Goal: Information Seeking & Learning: Understand process/instructions

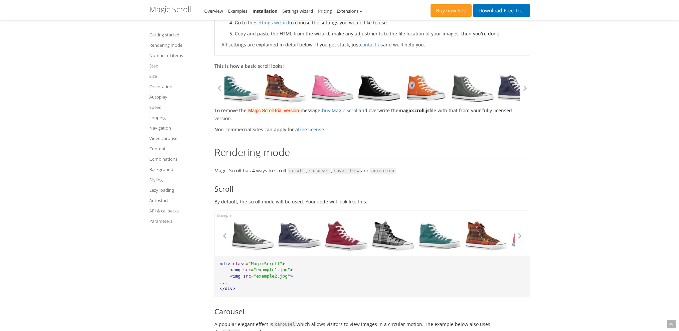
drag, startPoint x: 428, startPoint y: 95, endPoint x: 230, endPoint y: 107, distance: 198.8
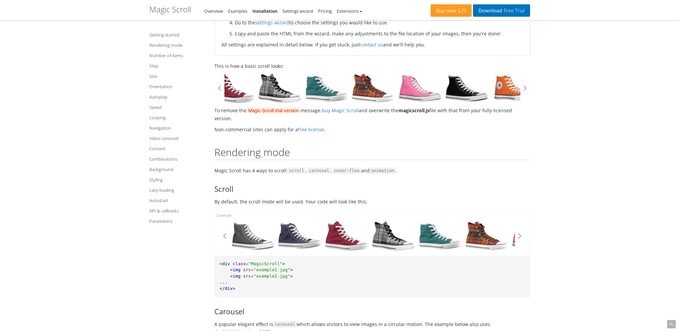
drag, startPoint x: 439, startPoint y: 98, endPoint x: 373, endPoint y: 104, distance: 66.4
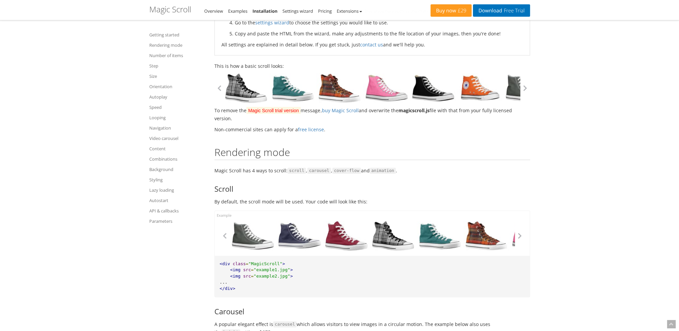
drag, startPoint x: 432, startPoint y: 91, endPoint x: 395, endPoint y: 99, distance: 37.5
click at [410, 97] on link at bounding box center [433, 88] width 47 height 30
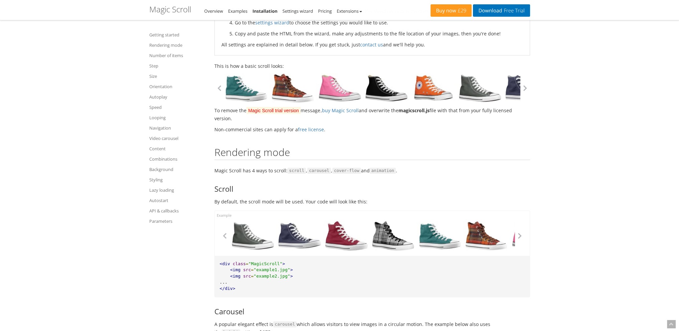
drag, startPoint x: 409, startPoint y: 96, endPoint x: 402, endPoint y: 98, distance: 7.0
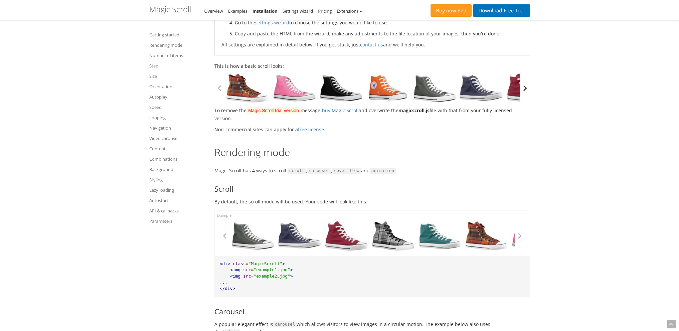
click at [528, 92] on button "button" at bounding box center [525, 88] width 10 height 10
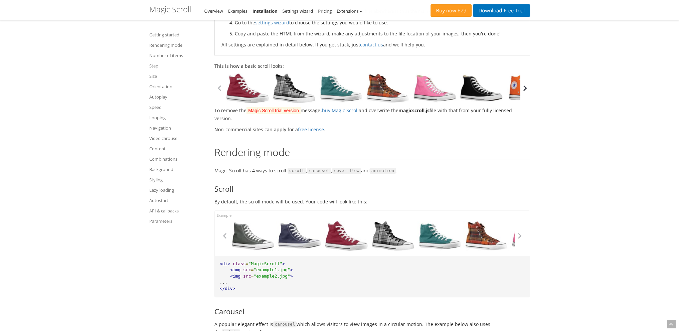
click at [528, 92] on button "button" at bounding box center [525, 88] width 10 height 10
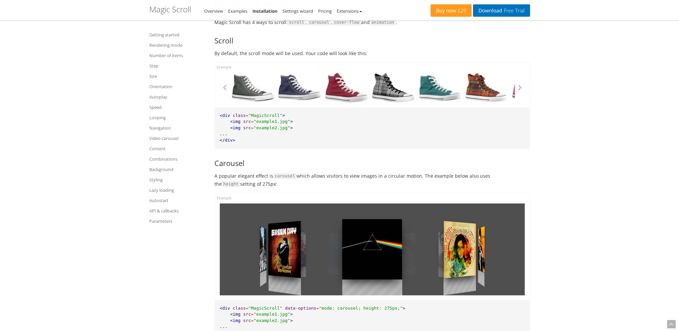
scroll to position [501, 0]
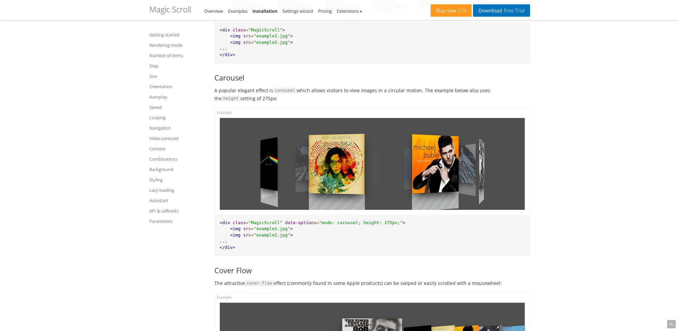
drag, startPoint x: 480, startPoint y: 159, endPoint x: 281, endPoint y: 155, distance: 198.7
click at [270, 157] on div at bounding box center [372, 164] width 305 height 92
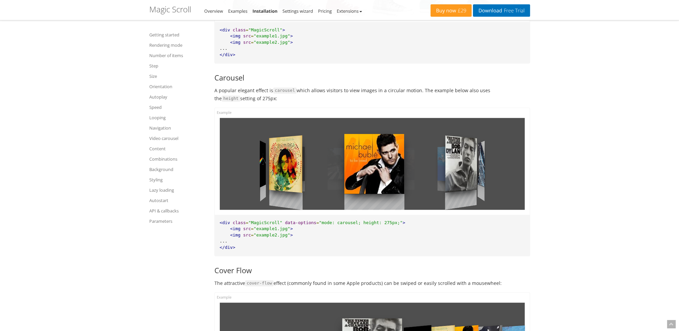
drag, startPoint x: 463, startPoint y: 179, endPoint x: 359, endPoint y: 173, distance: 104.3
click at [360, 173] on div at bounding box center [372, 164] width 305 height 92
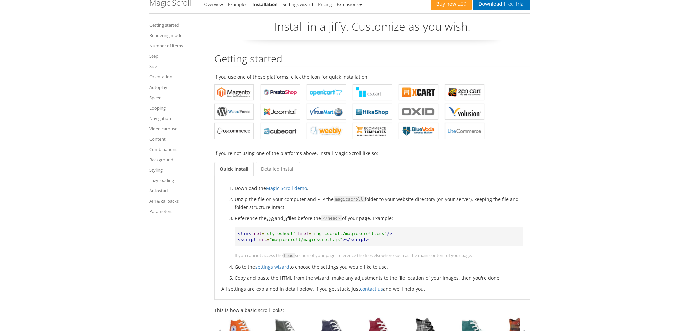
scroll to position [33, 0]
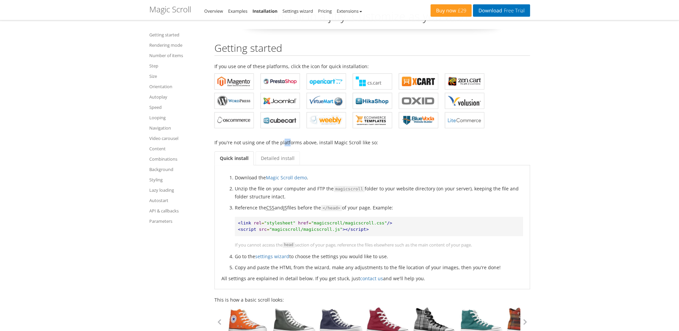
drag, startPoint x: 282, startPoint y: 146, endPoint x: 289, endPoint y: 144, distance: 7.5
click at [289, 144] on p "If you're not using one of the platforms above, install Magic Scroll like so:" at bounding box center [372, 143] width 316 height 8
click at [284, 158] on link "Detailed install" at bounding box center [277, 158] width 44 height 14
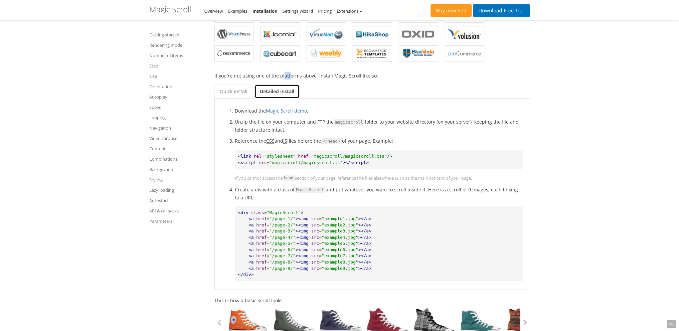
scroll to position [167, 0]
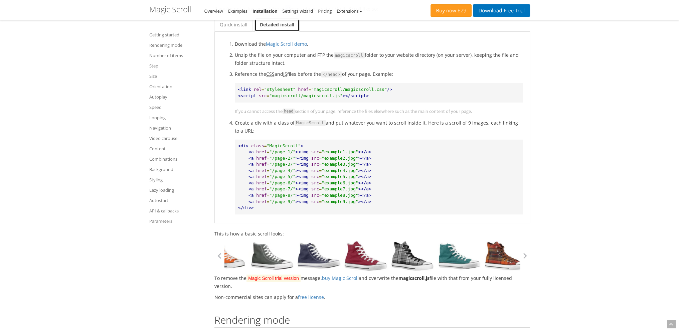
drag, startPoint x: 498, startPoint y: 255, endPoint x: 414, endPoint y: 255, distance: 84.2
click at [436, 256] on link at bounding box center [459, 256] width 47 height 30
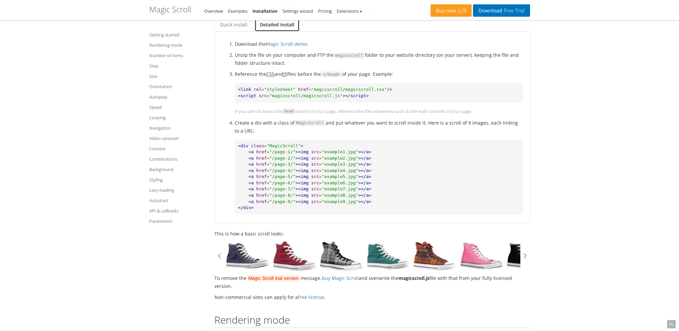
drag, startPoint x: 474, startPoint y: 257, endPoint x: 397, endPoint y: 259, distance: 77.2
click at [458, 260] on link at bounding box center [481, 256] width 47 height 30
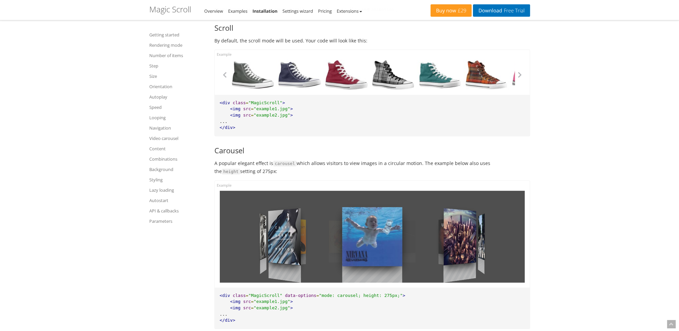
scroll to position [568, 0]
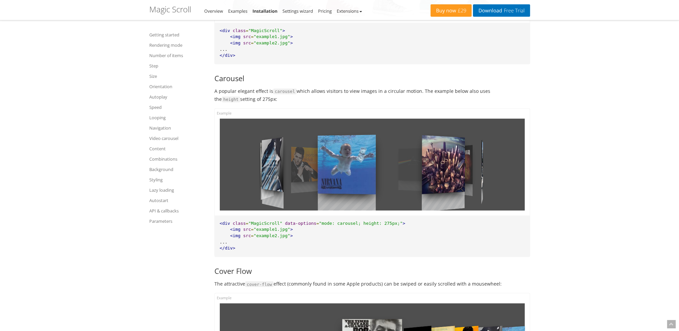
drag, startPoint x: 452, startPoint y: 142, endPoint x: 411, endPoint y: 152, distance: 41.5
click at [412, 152] on div at bounding box center [372, 165] width 305 height 92
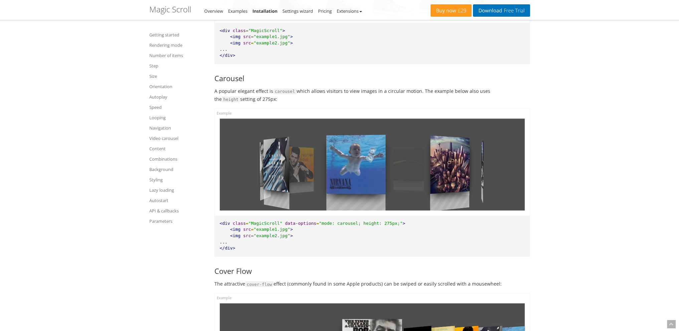
drag, startPoint x: 435, startPoint y: 167, endPoint x: 335, endPoint y: 177, distance: 101.0
click at [336, 176] on div at bounding box center [372, 165] width 305 height 92
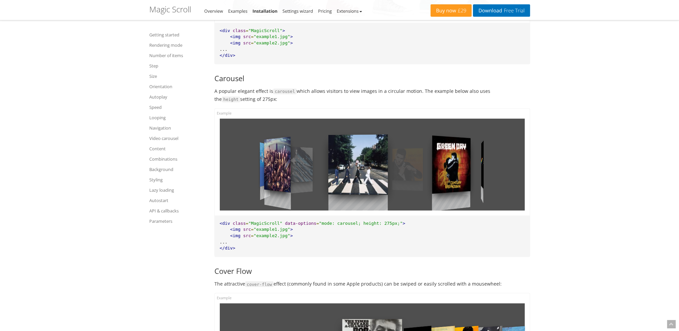
drag, startPoint x: 490, startPoint y: 162, endPoint x: 341, endPoint y: 165, distance: 149.6
click at [345, 167] on div at bounding box center [372, 165] width 305 height 92
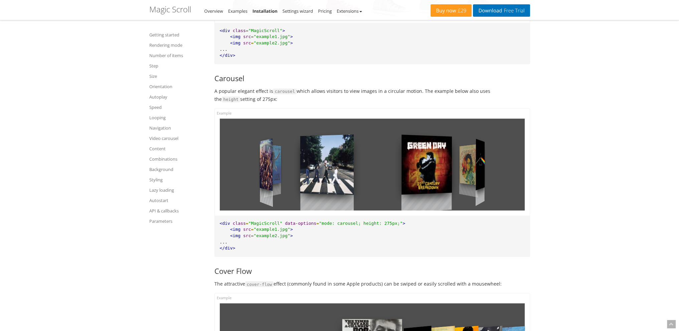
drag, startPoint x: 460, startPoint y: 161, endPoint x: 337, endPoint y: 170, distance: 123.9
click at [339, 170] on div at bounding box center [372, 165] width 305 height 92
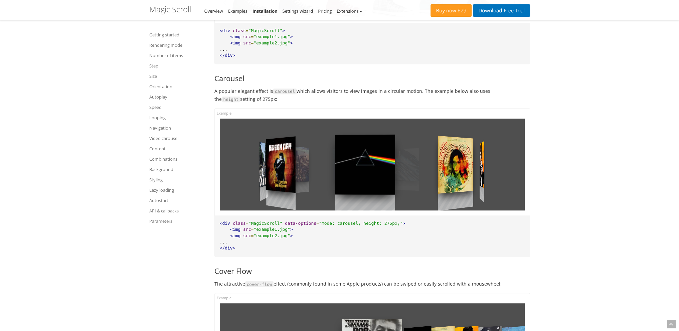
drag, startPoint x: 437, startPoint y: 169, endPoint x: 312, endPoint y: 170, distance: 125.2
click at [313, 172] on div at bounding box center [372, 165] width 305 height 92
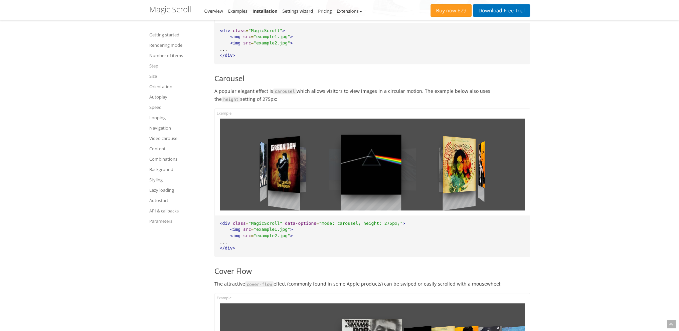
drag, startPoint x: 496, startPoint y: 165, endPoint x: 384, endPoint y: 172, distance: 112.4
click at [386, 171] on div at bounding box center [372, 165] width 305 height 92
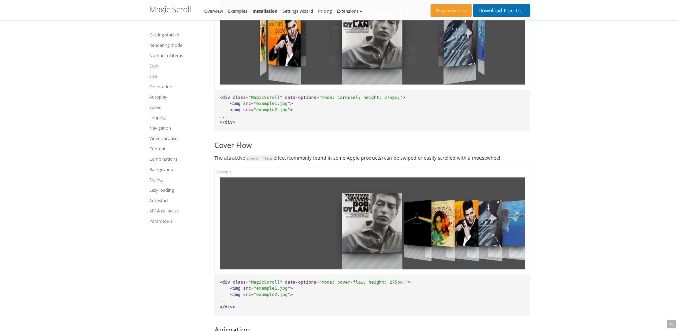
scroll to position [701, 0]
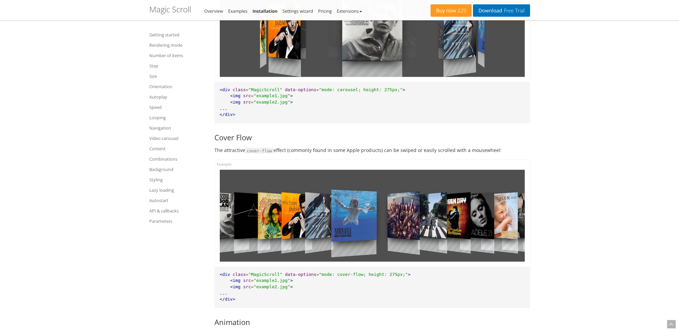
drag, startPoint x: 456, startPoint y: 209, endPoint x: 236, endPoint y: 203, distance: 219.8
click at [236, 203] on div at bounding box center [372, 216] width 305 height 92
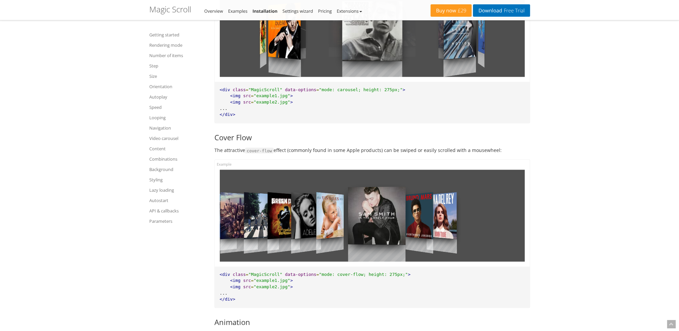
drag, startPoint x: 493, startPoint y: 222, endPoint x: 317, endPoint y: 222, distance: 176.0
click at [317, 222] on div at bounding box center [372, 216] width 305 height 92
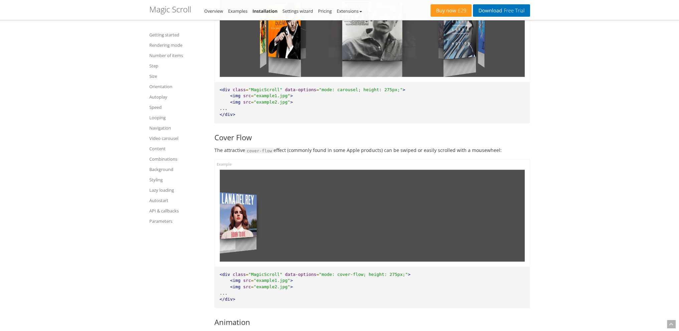
drag, startPoint x: 445, startPoint y: 210, endPoint x: 247, endPoint y: 213, distance: 198.7
click at [249, 213] on div at bounding box center [372, 216] width 305 height 92
drag, startPoint x: 337, startPoint y: 216, endPoint x: 215, endPoint y: 208, distance: 122.5
click at [220, 210] on div at bounding box center [372, 216] width 305 height 92
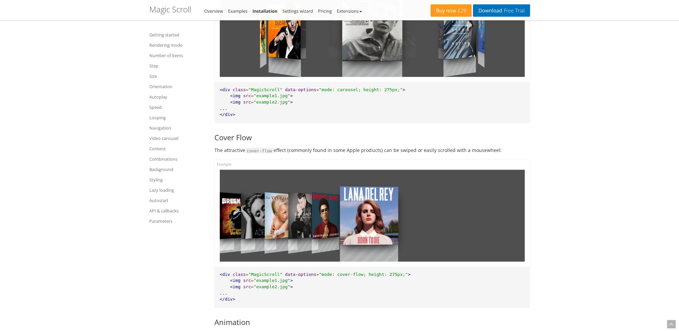
drag, startPoint x: 235, startPoint y: 212, endPoint x: 671, endPoint y: 200, distance: 436.3
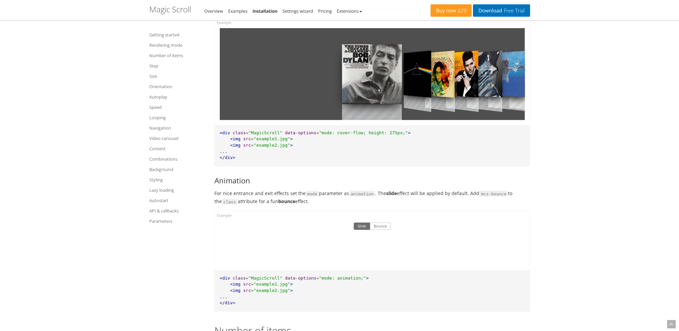
scroll to position [902, 0]
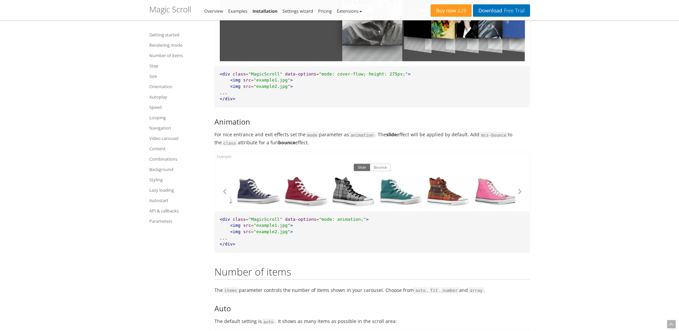
drag, startPoint x: 509, startPoint y: 202, endPoint x: 301, endPoint y: 202, distance: 207.4
click at [361, 210] on div "Slide Bounce" at bounding box center [372, 181] width 315 height 59
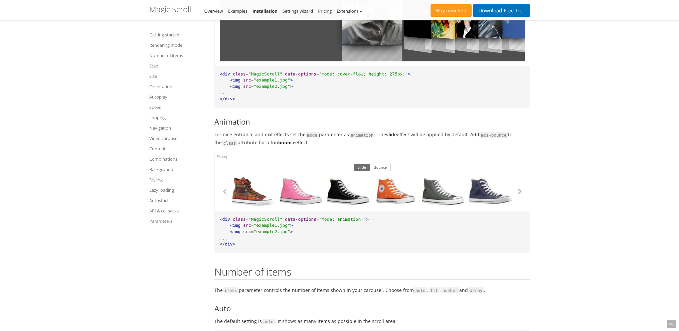
scroll to position [1302, 0]
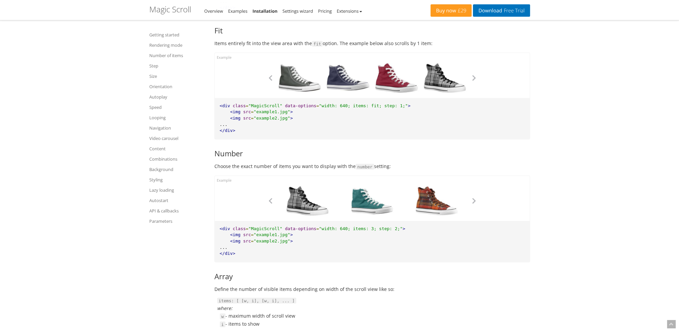
drag, startPoint x: 424, startPoint y: 196, endPoint x: 360, endPoint y: 199, distance: 64.2
click at [404, 199] on div at bounding box center [436, 201] width 64 height 30
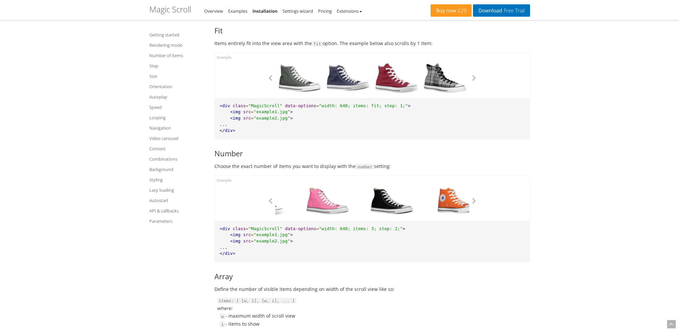
drag, startPoint x: 430, startPoint y: 201, endPoint x: 377, endPoint y: 204, distance: 53.5
click at [377, 204] on div at bounding box center [392, 201] width 64 height 30
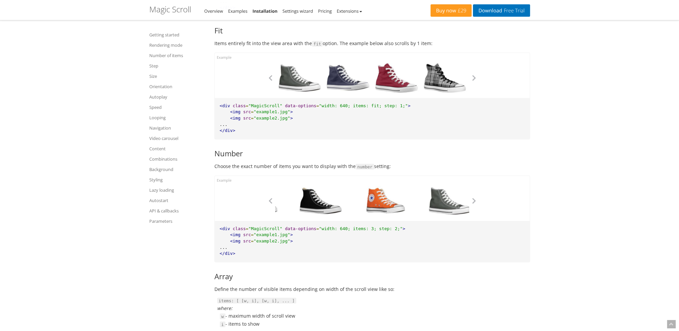
drag, startPoint x: 435, startPoint y: 195, endPoint x: 341, endPoint y: 192, distance: 94.5
click at [355, 194] on div at bounding box center [385, 201] width 64 height 30
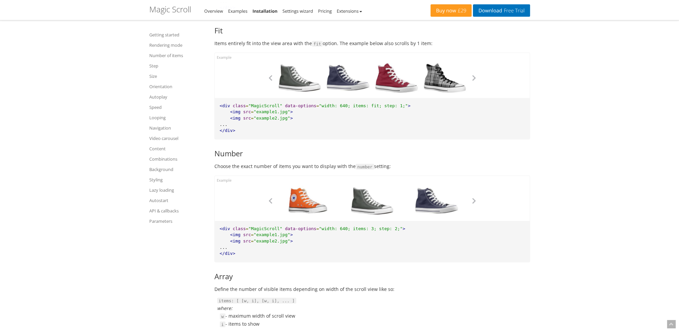
scroll to position [1269, 0]
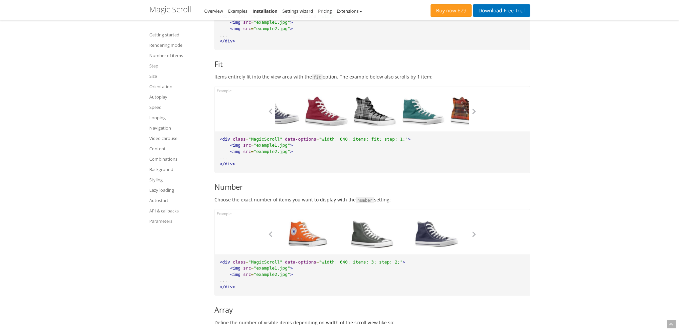
drag, startPoint x: 414, startPoint y: 108, endPoint x: 340, endPoint y: 112, distance: 73.9
click at [340, 112] on div at bounding box center [326, 111] width 48 height 30
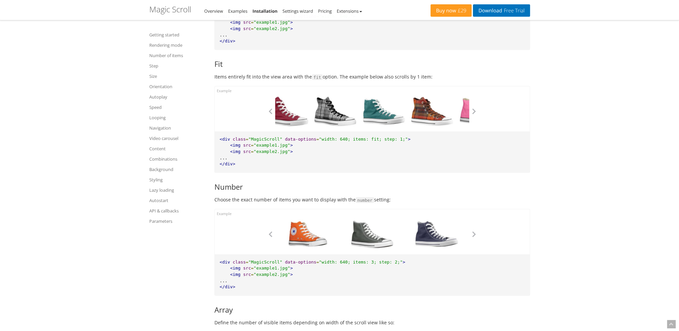
drag, startPoint x: 411, startPoint y: 114, endPoint x: 311, endPoint y: 123, distance: 100.2
click at [359, 124] on div at bounding box center [383, 111] width 48 height 30
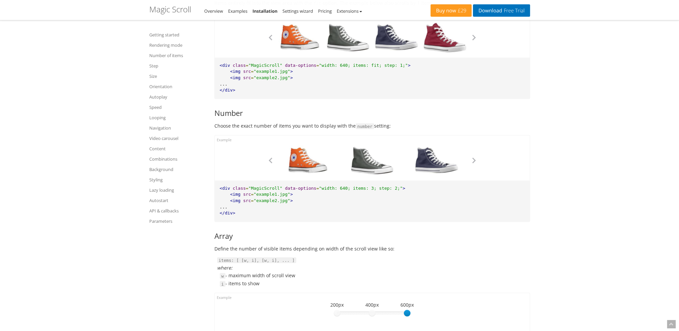
scroll to position [1536, 0]
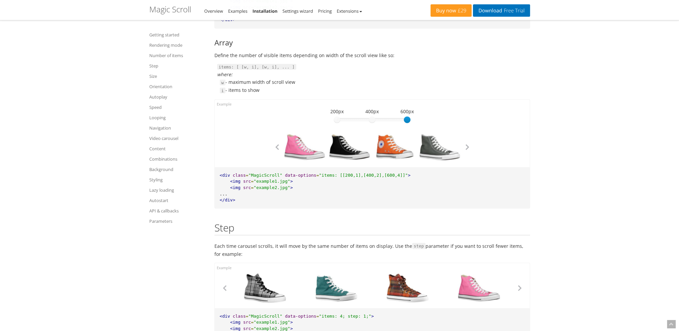
drag, startPoint x: 403, startPoint y: 120, endPoint x: 423, endPoint y: 123, distance: 19.9
click at [423, 123] on div "600 200px 400px 600px 600" at bounding box center [372, 136] width 200 height 52
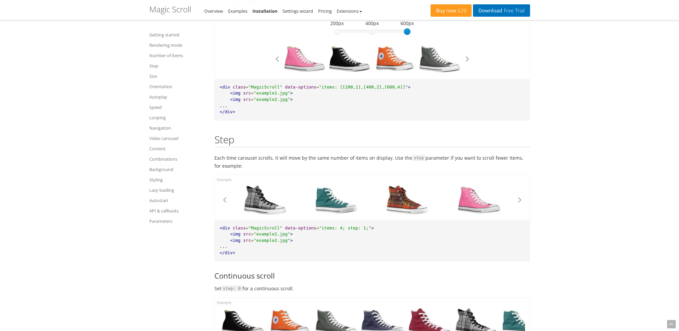
scroll to position [1636, 0]
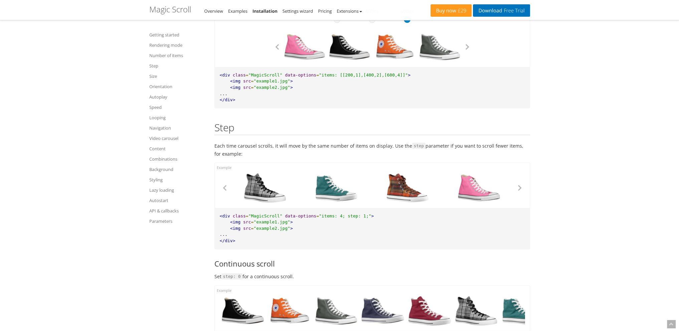
drag, startPoint x: 413, startPoint y: 171, endPoint x: 373, endPoint y: 170, distance: 39.4
click at [374, 171] on div at bounding box center [372, 185] width 315 height 45
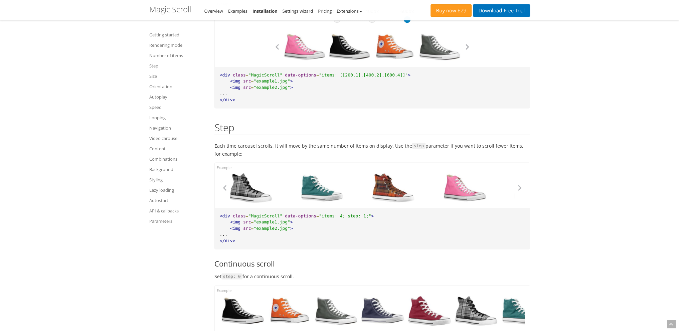
drag, startPoint x: 384, startPoint y: 187, endPoint x: 333, endPoint y: 185, distance: 51.1
click at [358, 187] on div at bounding box center [393, 188] width 71 height 30
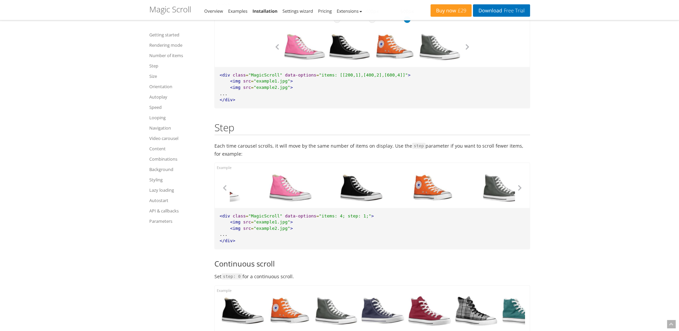
drag, startPoint x: 373, startPoint y: 186, endPoint x: 325, endPoint y: 185, distance: 47.8
click at [326, 185] on div at bounding box center [361, 188] width 71 height 30
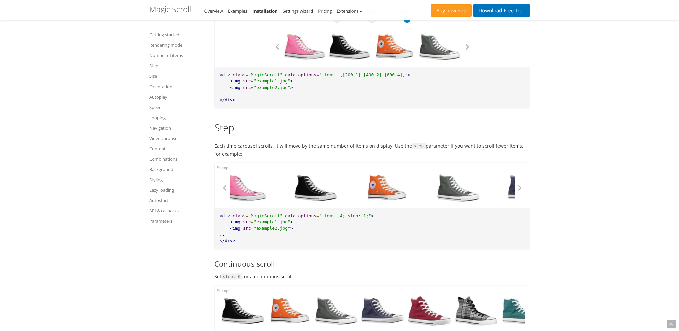
drag, startPoint x: 426, startPoint y: 192, endPoint x: 410, endPoint y: 193, distance: 15.4
click at [393, 191] on div at bounding box center [386, 188] width 71 height 30
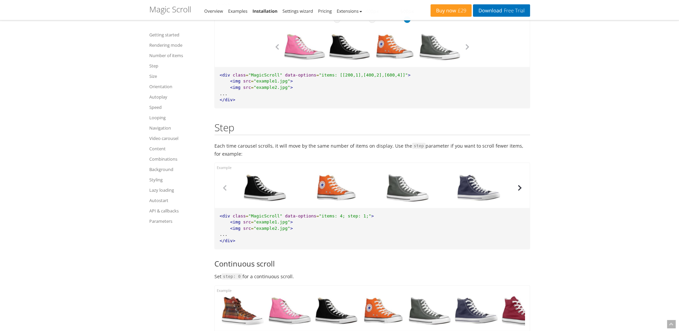
click at [521, 190] on button "button" at bounding box center [520, 188] width 10 height 10
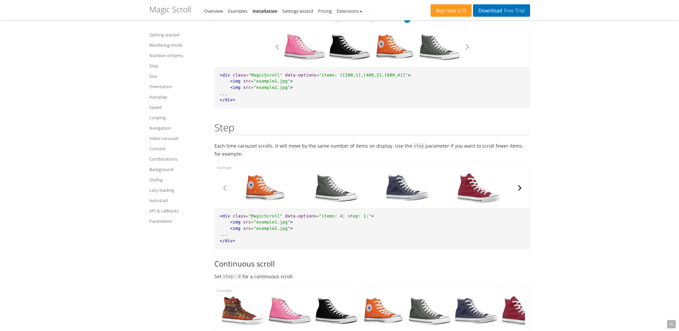
click at [519, 187] on button "button" at bounding box center [520, 188] width 10 height 10
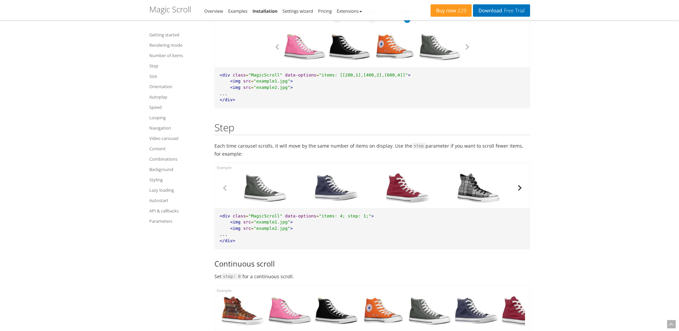
click at [519, 187] on button "button" at bounding box center [520, 188] width 10 height 10
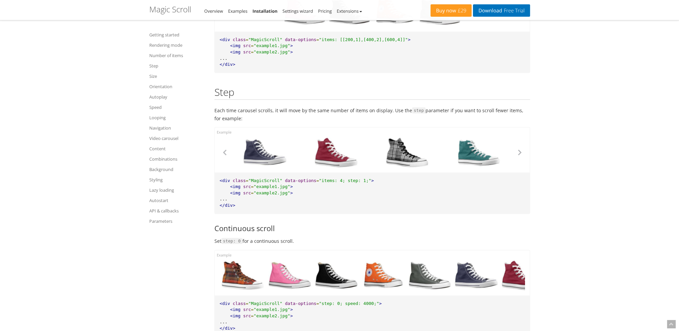
scroll to position [1736, 0]
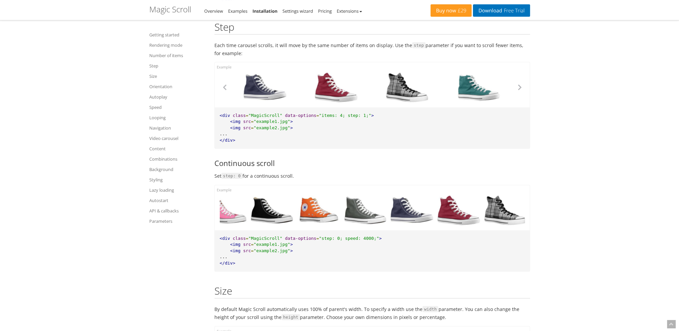
drag, startPoint x: 482, startPoint y: 203, endPoint x: 374, endPoint y: 200, distance: 107.9
click at [389, 201] on div at bounding box center [411, 210] width 47 height 30
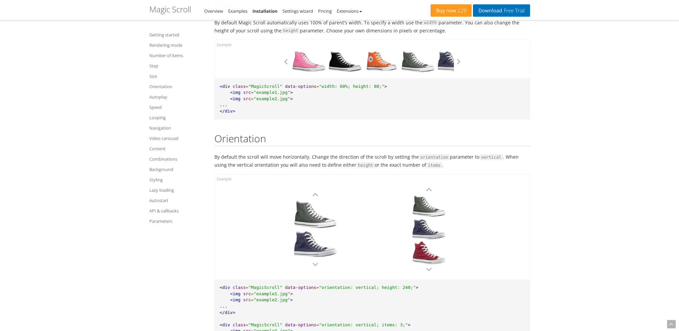
scroll to position [2070, 0]
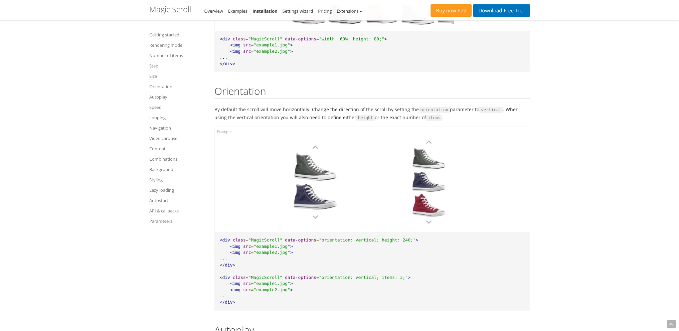
drag, startPoint x: 415, startPoint y: 177, endPoint x: 379, endPoint y: 175, distance: 35.8
click at [380, 175] on div at bounding box center [372, 179] width 315 height 105
drag, startPoint x: 429, startPoint y: 180, endPoint x: 431, endPoint y: 144, distance: 36.8
click at [428, 170] on div at bounding box center [428, 181] width 47 height 23
drag, startPoint x: 434, startPoint y: 200, endPoint x: 434, endPoint y: 151, distance: 49.8
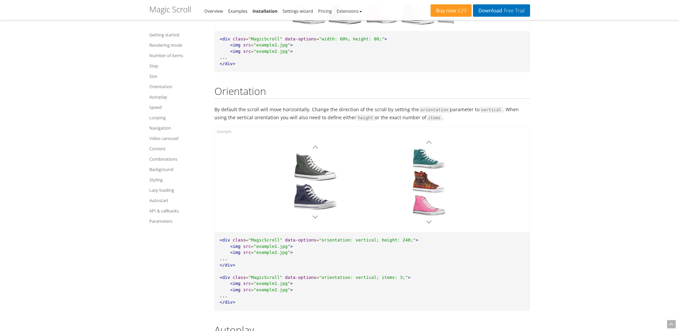
click at [434, 170] on div at bounding box center [428, 181] width 47 height 23
drag, startPoint x: 435, startPoint y: 187, endPoint x: 436, endPoint y: 163, distance: 24.4
drag, startPoint x: 321, startPoint y: 179, endPoint x: 314, endPoint y: 193, distance: 15.5
click at [315, 182] on div at bounding box center [315, 167] width 47 height 30
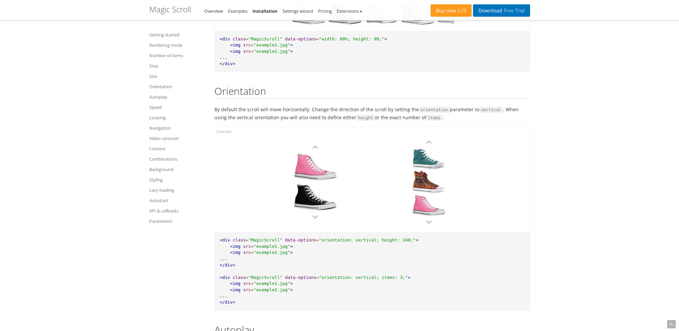
click at [320, 182] on div at bounding box center [315, 167] width 47 height 30
drag, startPoint x: 323, startPoint y: 173, endPoint x: 326, endPoint y: 181, distance: 8.3
click at [326, 181] on div at bounding box center [315, 174] width 47 height 30
click at [327, 193] on div at bounding box center [315, 184] width 47 height 30
drag, startPoint x: 327, startPoint y: 171, endPoint x: 329, endPoint y: 183, distance: 12.2
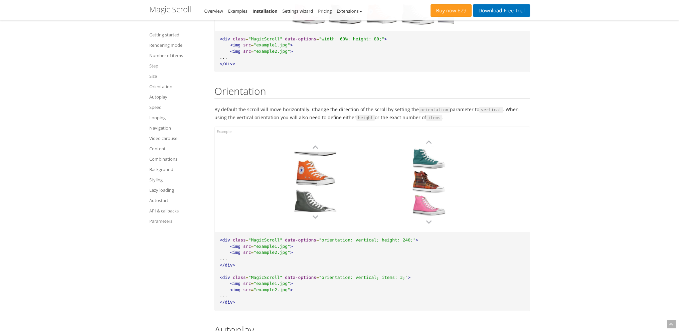
click at [330, 181] on div at bounding box center [315, 173] width 47 height 30
drag
click at [331, 182] on div at bounding box center [315, 167] width 47 height 30
click at [330, 182] on div at bounding box center [315, 167] width 47 height 30
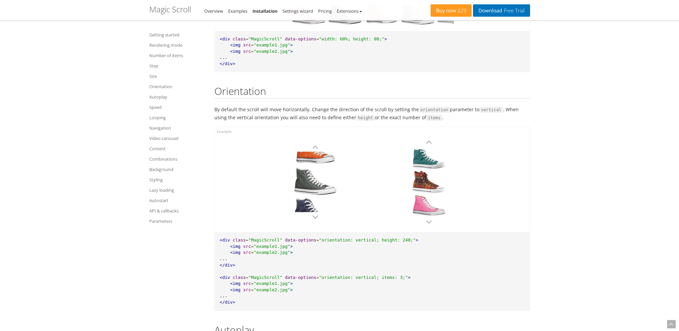
click at [330, 189] on div at bounding box center [315, 181] width 47 height 30
click at [331, 190] on div at bounding box center [315, 178] width 47 height 30
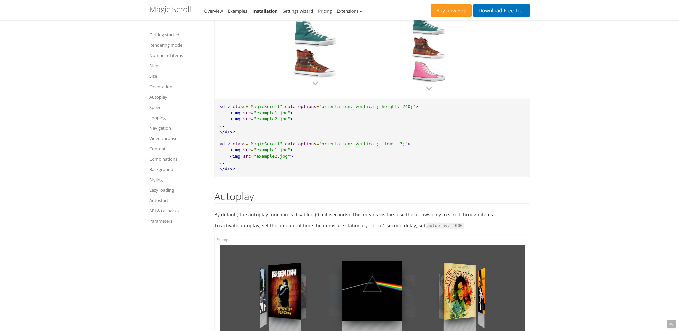
scroll to position [2304, 0]
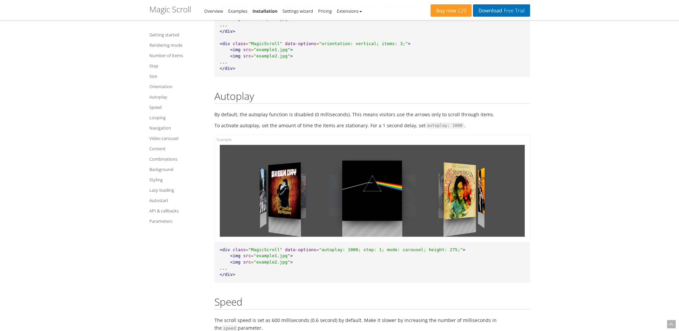
click at [458, 191] on div at bounding box center [459, 190] width 32 height 87
click at [437, 204] on div at bounding box center [372, 191] width 305 height 92
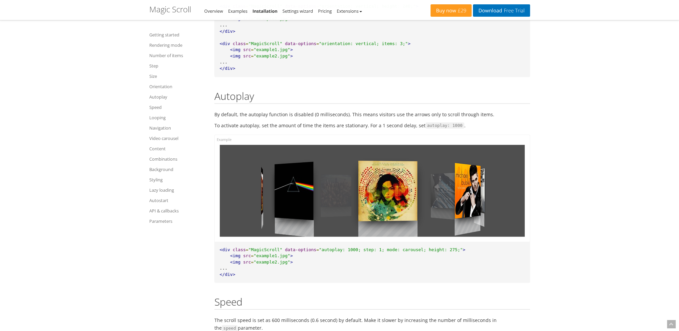
click at [291, 207] on div at bounding box center [372, 191] width 305 height 92
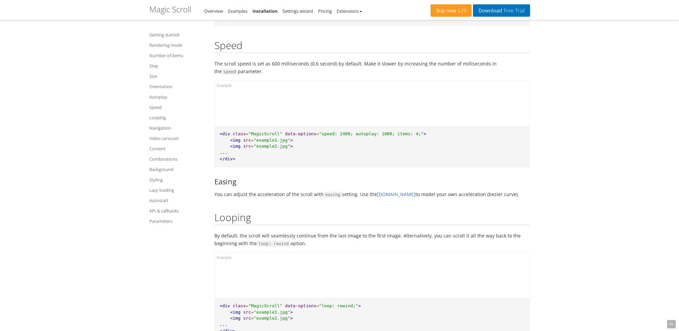
scroll to position [2571, 0]
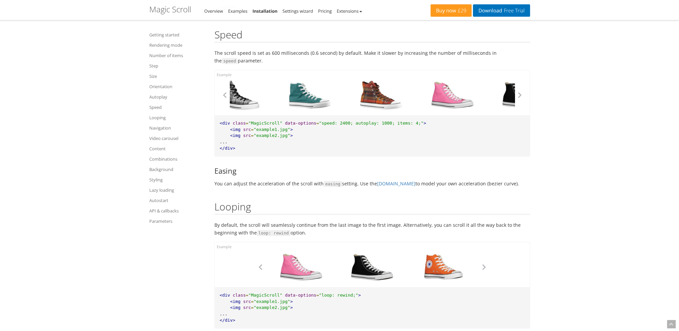
click at [416, 106] on div at bounding box center [451, 95] width 71 height 30
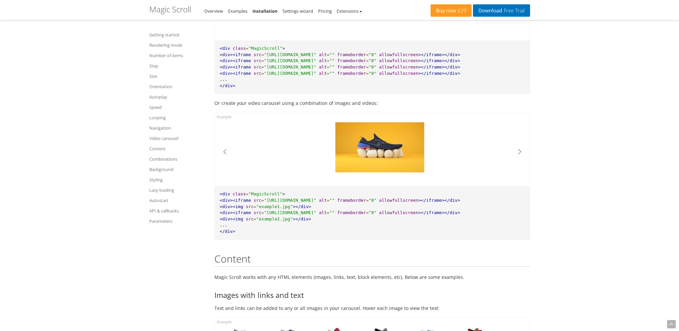
scroll to position [3573, 0]
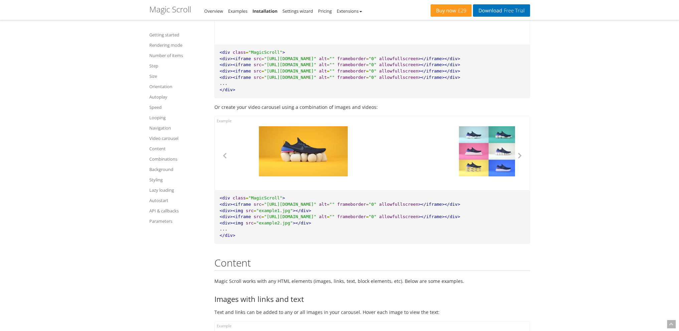
click at [330, 139] on div at bounding box center [303, 151] width 100 height 50
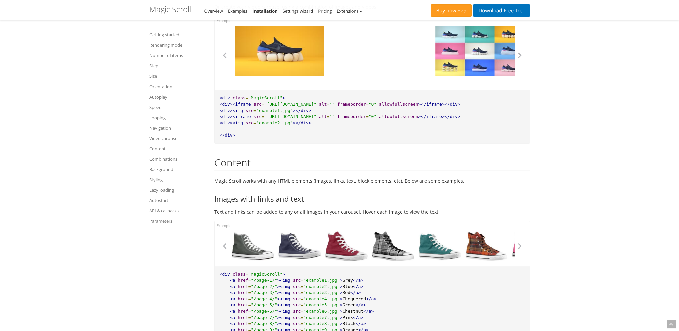
scroll to position [3807, 0]
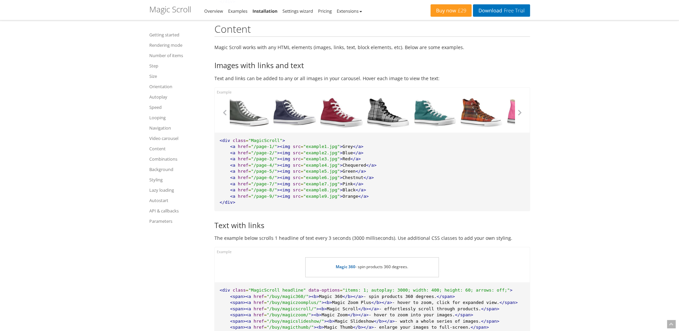
drag, startPoint x: 393, startPoint y: 124, endPoint x: 279, endPoint y: 132, distance: 114.2
click at [279, 132] on div "Red Chequered Green Chestnut Pink Black Orange Grey Blue Red Chequered Green Ch…" at bounding box center [372, 109] width 315 height 45
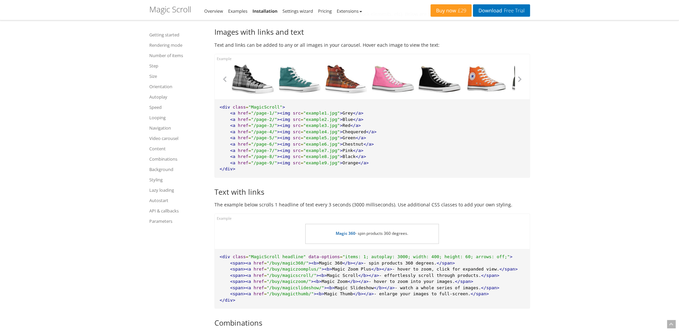
scroll to position [3740, 0]
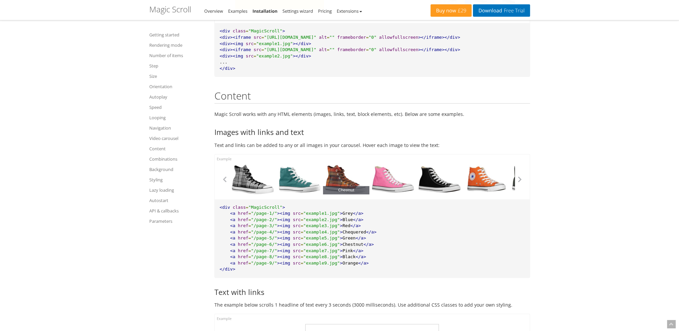
click at [340, 176] on link "Chestnut" at bounding box center [346, 179] width 47 height 30
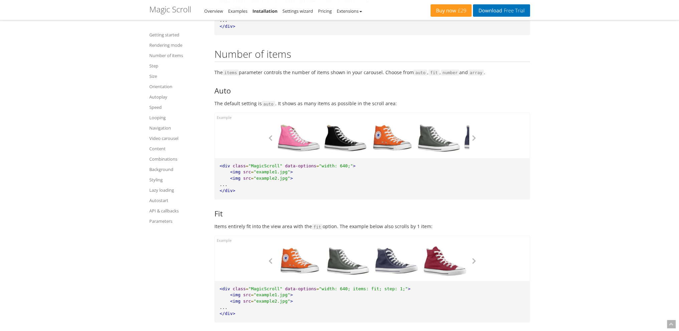
scroll to position [1002, 0]
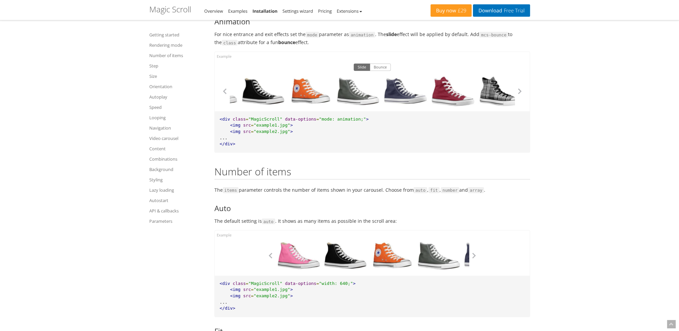
drag, startPoint x: 366, startPoint y: 106, endPoint x: 273, endPoint y: 114, distance: 93.9
click at [277, 113] on div "Slide Bounce <div class = "MagicScroll" data-options = "mode: animation;" > <im…" at bounding box center [372, 101] width 316 height 101
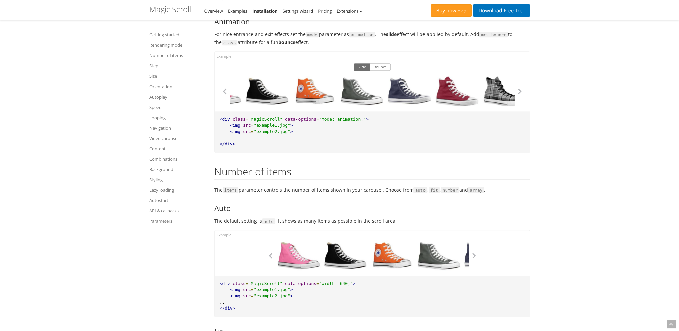
drag, startPoint x: 416, startPoint y: 98, endPoint x: 483, endPoint y: 109, distance: 67.1
click at [481, 109] on div "Slide Bounce" at bounding box center [372, 81] width 315 height 59
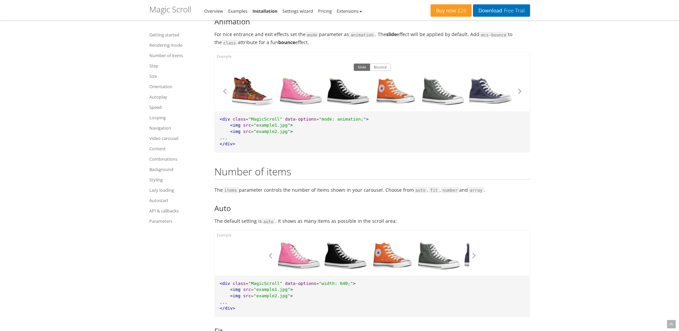
drag, startPoint x: 363, startPoint y: 106, endPoint x: 468, endPoint y: 104, distance: 105.6
drag, startPoint x: 463, startPoint y: 102, endPoint x: 359, endPoint y: 105, distance: 104.2
click at [419, 105] on div at bounding box center [442, 91] width 47 height 30
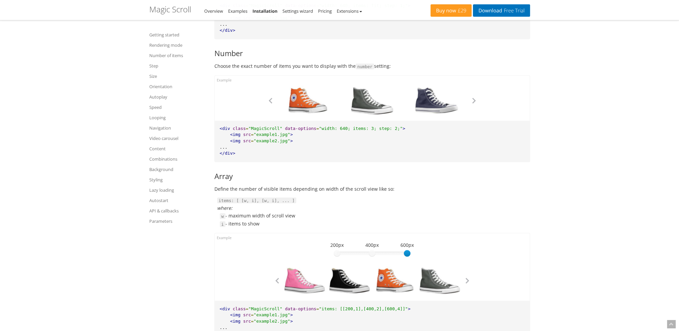
scroll to position [1603, 0]
